Goal: Task Accomplishment & Management: Manage account settings

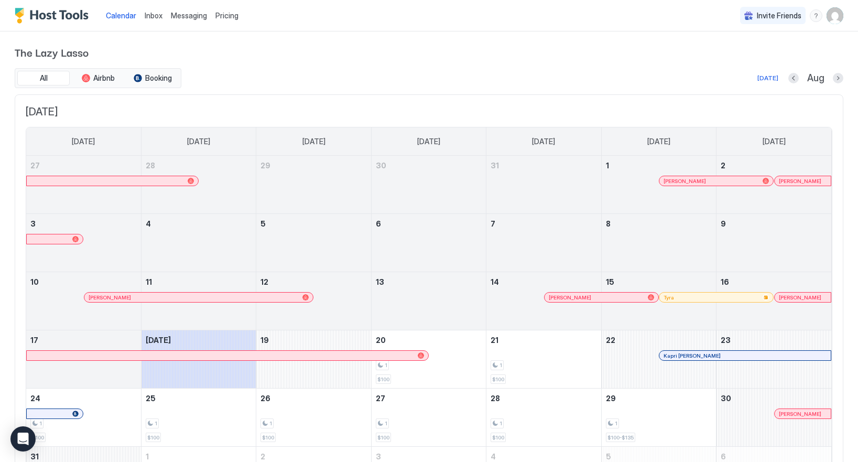
click at [830, 16] on img "User profile" at bounding box center [834, 15] width 17 height 17
click at [730, 57] on span "Settings" at bounding box center [740, 58] width 28 height 9
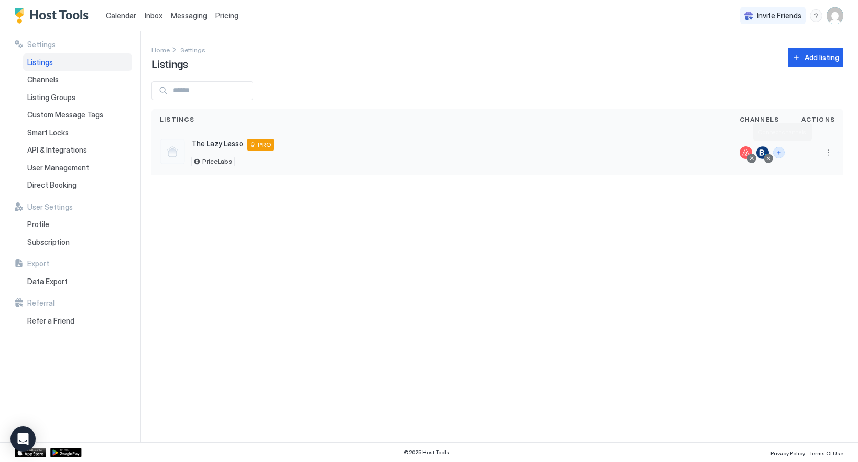
click at [780, 151] on button "Connect channels" at bounding box center [779, 153] width 12 height 12
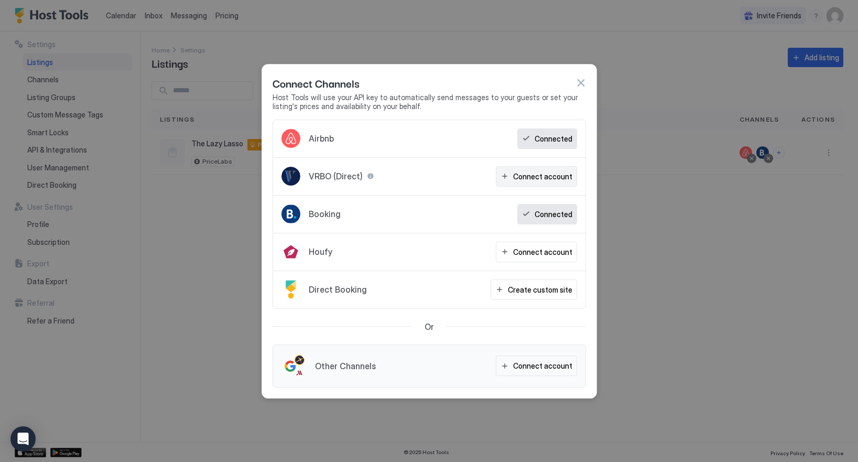
click at [542, 173] on div "Connect account" at bounding box center [542, 176] width 59 height 11
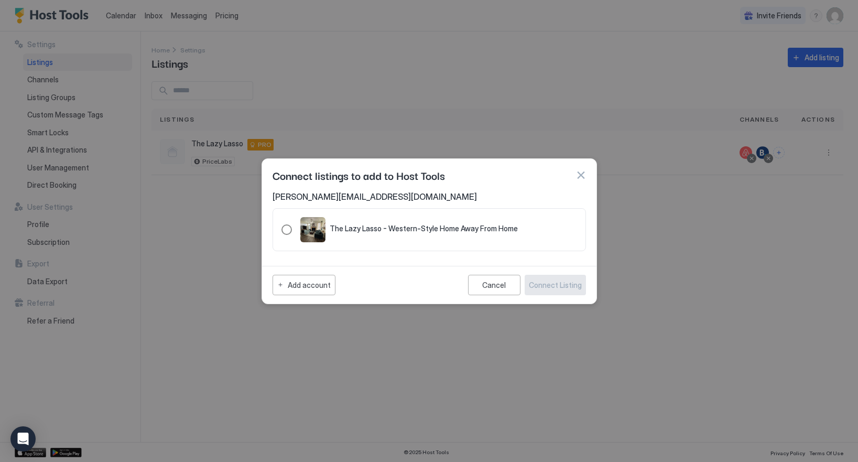
click at [286, 230] on div "321.4374068.4948238" at bounding box center [286, 229] width 10 height 10
click at [540, 289] on div "Connect Listing" at bounding box center [555, 284] width 53 height 11
